Goal: Task Accomplishment & Management: Use online tool/utility

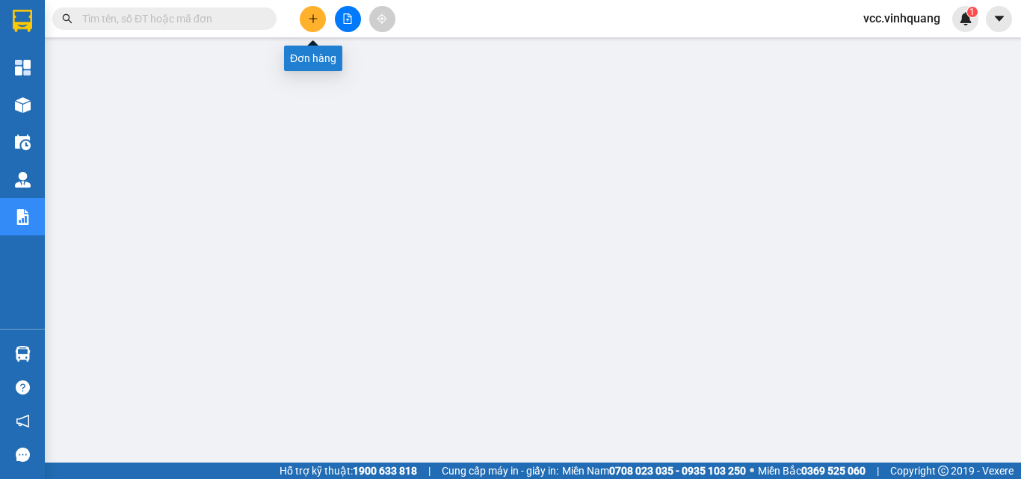
click at [319, 18] on button at bounding box center [313, 19] width 26 height 26
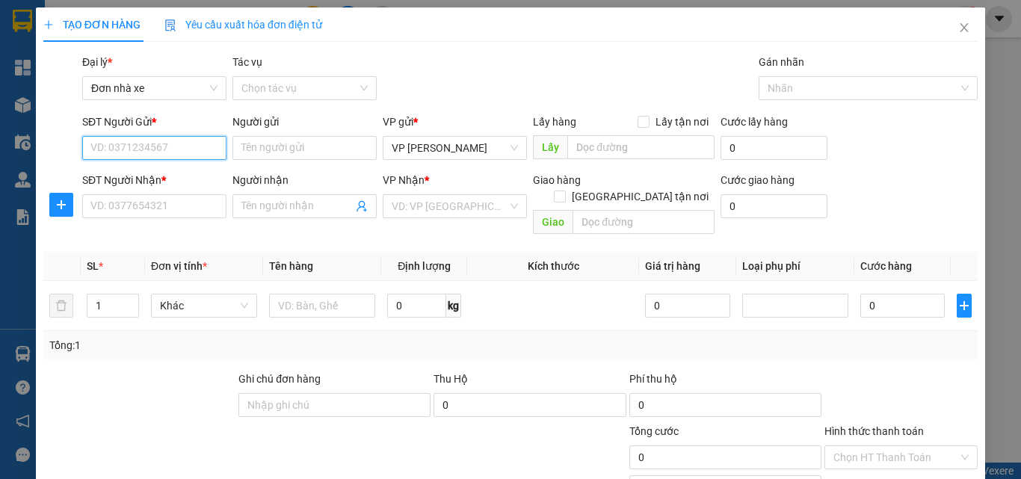
click at [181, 149] on input "SĐT Người Gửi *" at bounding box center [154, 148] width 144 height 24
click at [152, 144] on input "SĐT Người Gửi *" at bounding box center [154, 148] width 144 height 24
click at [142, 177] on div "0975426884 - ĐẠT" at bounding box center [152, 178] width 125 height 16
type input "0975426884"
type input "ĐẠT"
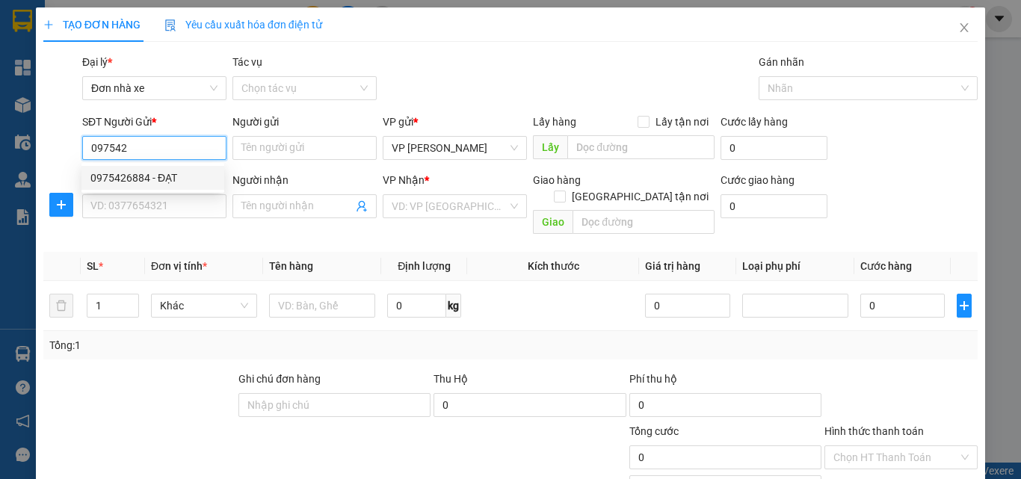
type input "0982419888"
type input "tú"
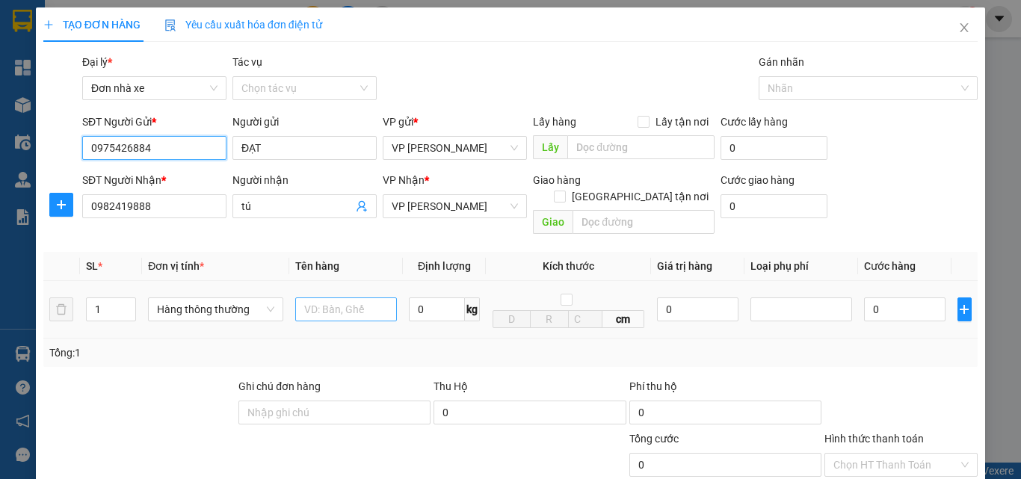
type input "0975426884"
click at [331, 297] on input "text" at bounding box center [346, 309] width 102 height 24
type input "HỘ ĐỒ T THAO"
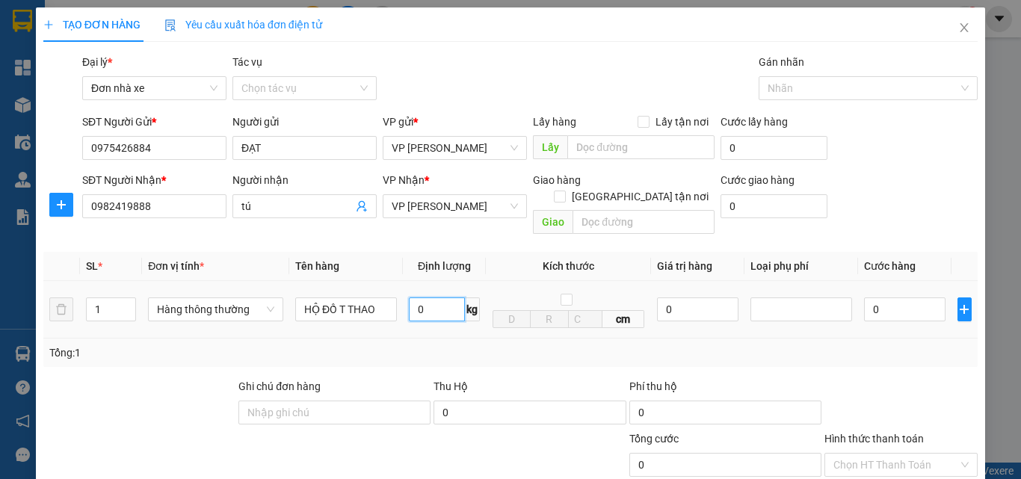
click at [430, 297] on input "0" at bounding box center [437, 309] width 56 height 24
type input "11"
type input "40.000"
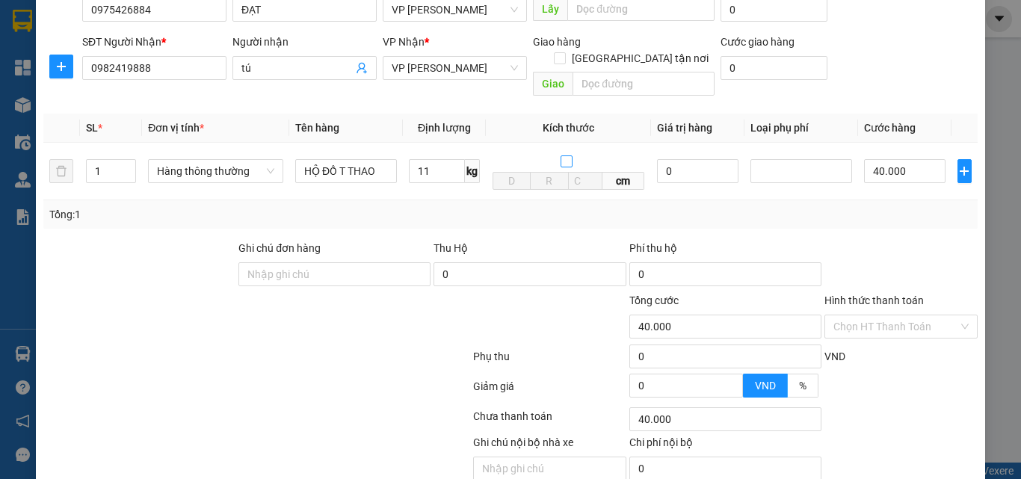
scroll to position [188, 0]
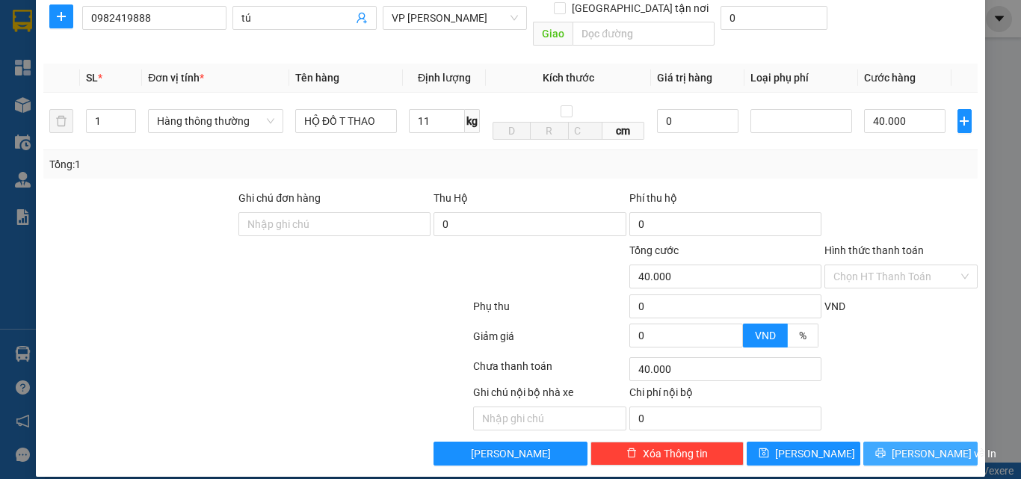
click at [914, 445] on span "[PERSON_NAME] và In" at bounding box center [944, 453] width 105 height 16
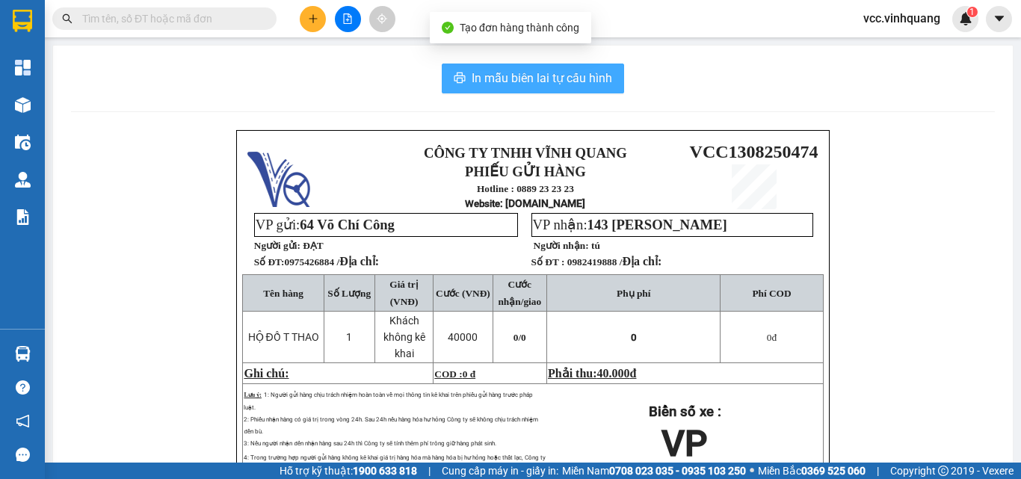
click at [522, 74] on span "In mẫu biên lai tự cấu hình" at bounding box center [542, 78] width 140 height 19
click at [524, 74] on span "In mẫu biên lai tự cấu hình" at bounding box center [542, 78] width 140 height 19
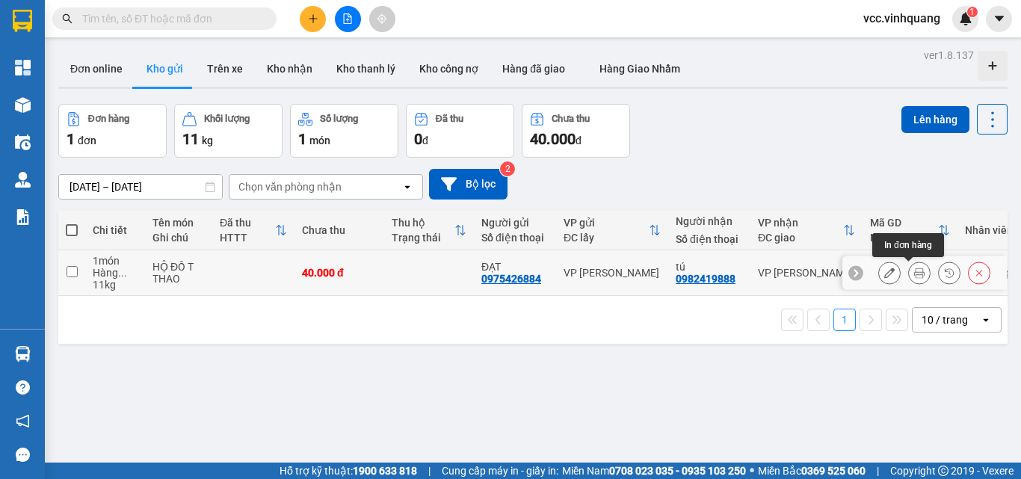
click at [914, 272] on icon at bounding box center [919, 273] width 10 height 10
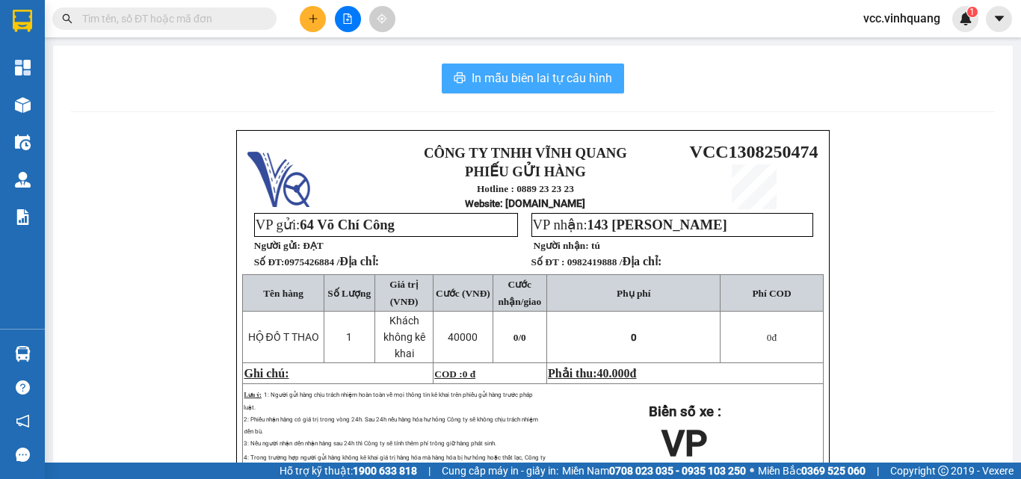
click at [527, 75] on span "In mẫu biên lai tự cấu hình" at bounding box center [542, 78] width 140 height 19
